Goal: Find specific page/section

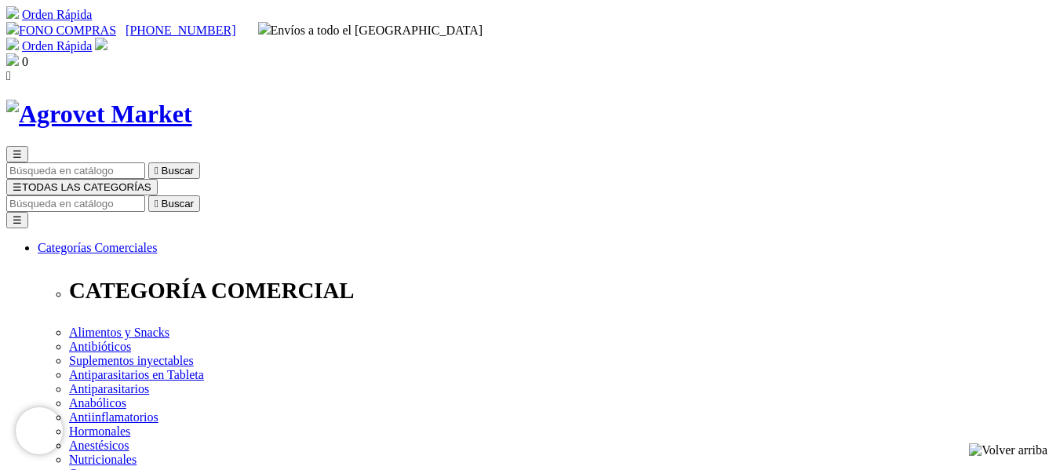
click at [145, 195] on input "Buscar" at bounding box center [75, 203] width 139 height 16
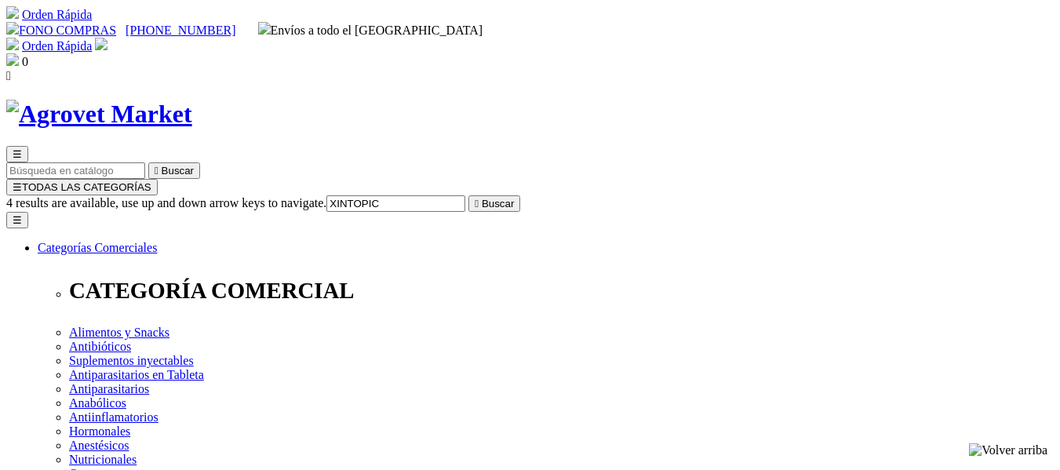
type input "XINTOPICA"
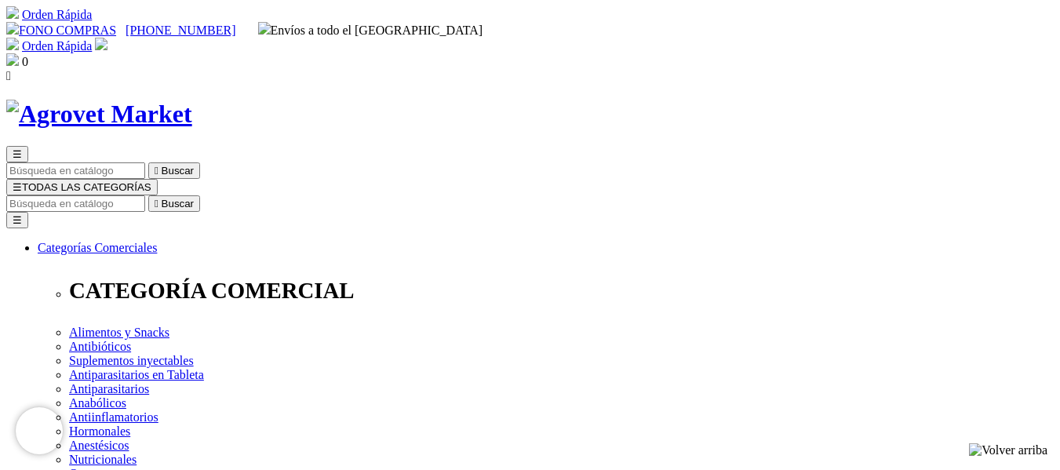
click at [145, 195] on input "Buscar" at bounding box center [75, 203] width 139 height 16
type input "XINTOPI"
